Goal: Transaction & Acquisition: Purchase product/service

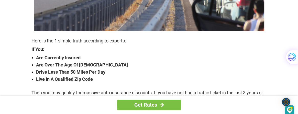
scroll to position [164, 0]
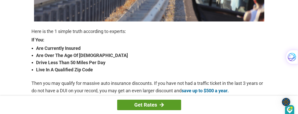
click at [158, 107] on link "Get Rates" at bounding box center [149, 105] width 64 height 10
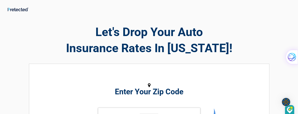
click at [152, 93] on h2 "Enter Your Zip Code" at bounding box center [149, 92] width 184 height 6
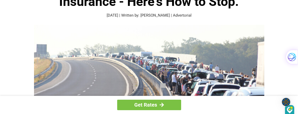
scroll to position [51, 0]
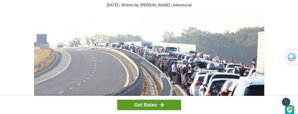
click at [148, 103] on link "Get Rates" at bounding box center [149, 105] width 64 height 10
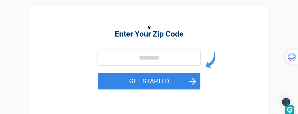
scroll to position [65, 0]
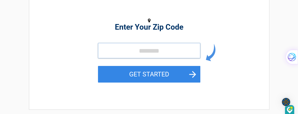
click at [139, 50] on input "tel" at bounding box center [149, 50] width 102 height 15
type input "*****"
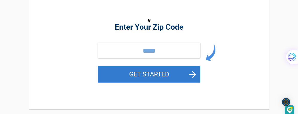
click at [154, 72] on button "GET STARTED" at bounding box center [149, 74] width 102 height 17
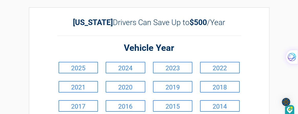
scroll to position [17, 0]
